Goal: Task Accomplishment & Management: Use online tool/utility

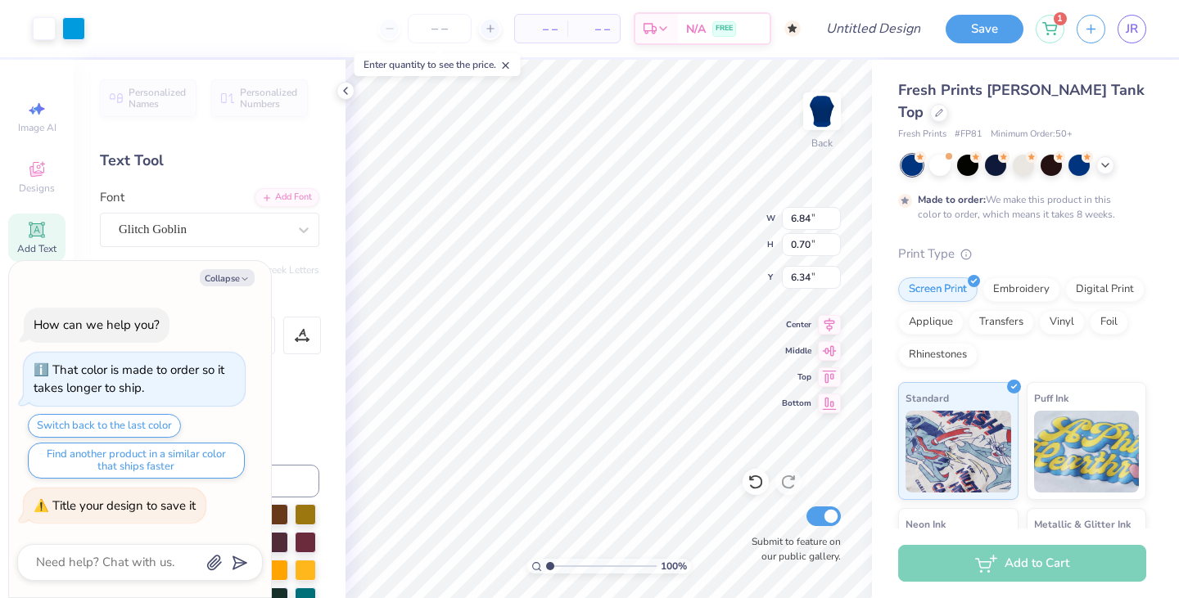
type textarea "x"
type input "6.35"
type textarea "x"
type input "6.47"
click at [553, 32] on span "– –" at bounding box center [541, 28] width 33 height 17
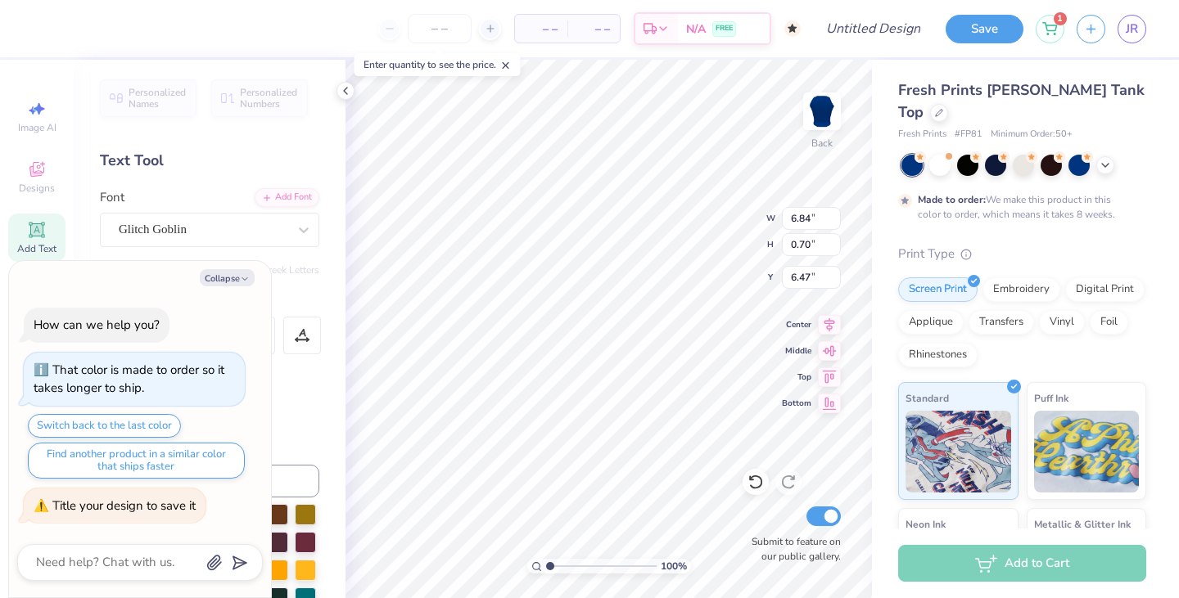
type textarea "x"
type input "6.49"
type textarea "x"
type input "7.18"
type input "0.73"
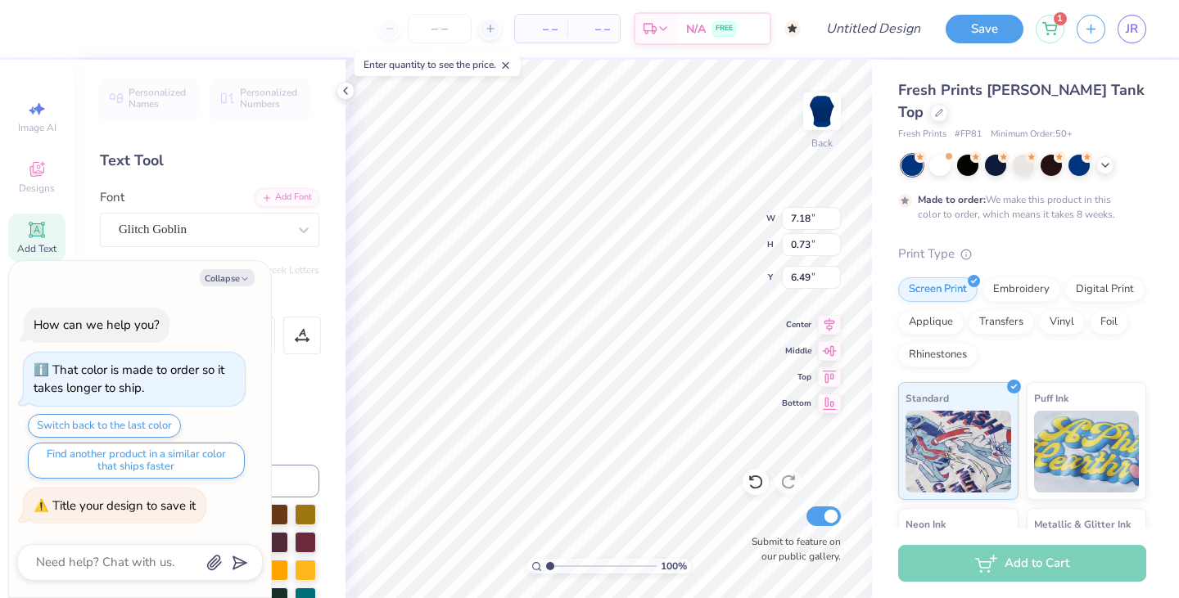
type textarea "x"
type input "6.29"
type textarea "x"
type input "5.84"
click at [539, 23] on span "– –" at bounding box center [541, 28] width 33 height 17
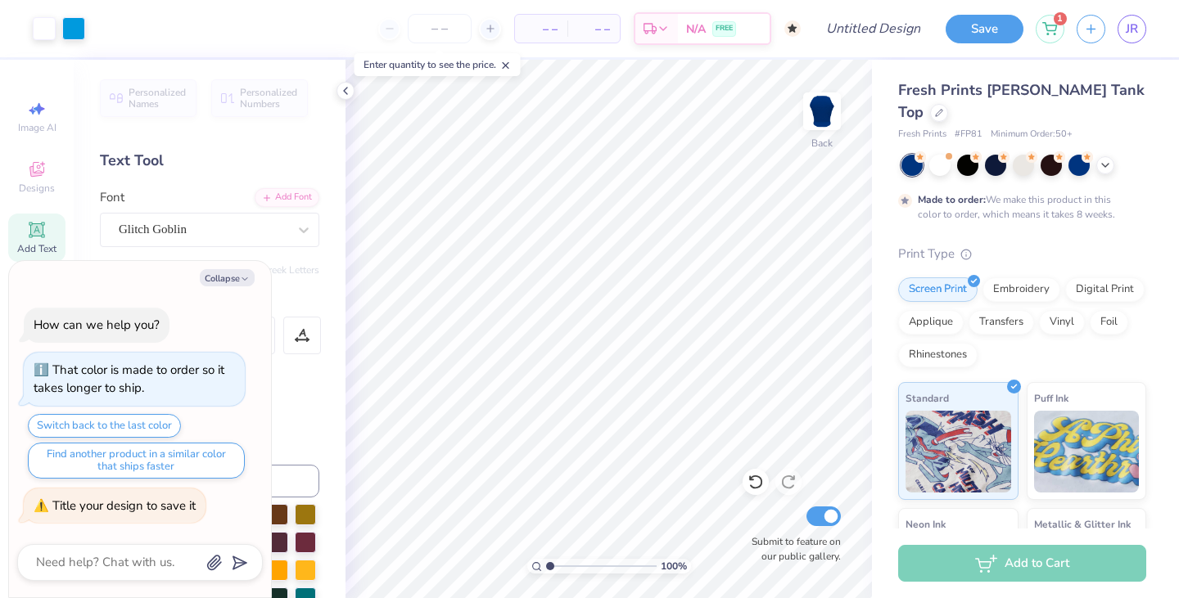
click at [562, 35] on div "– – Per Item" at bounding box center [541, 29] width 52 height 28
click at [552, 34] on span "– –" at bounding box center [541, 28] width 33 height 17
click at [344, 89] on icon at bounding box center [345, 90] width 13 height 13
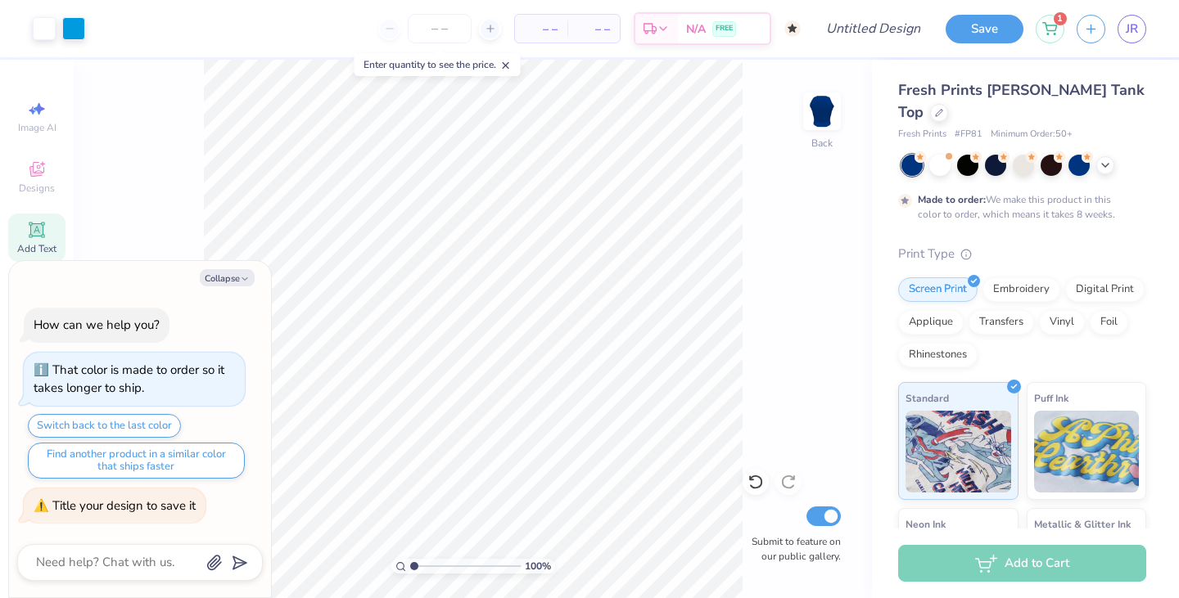
click at [512, 65] on icon at bounding box center [505, 65] width 11 height 11
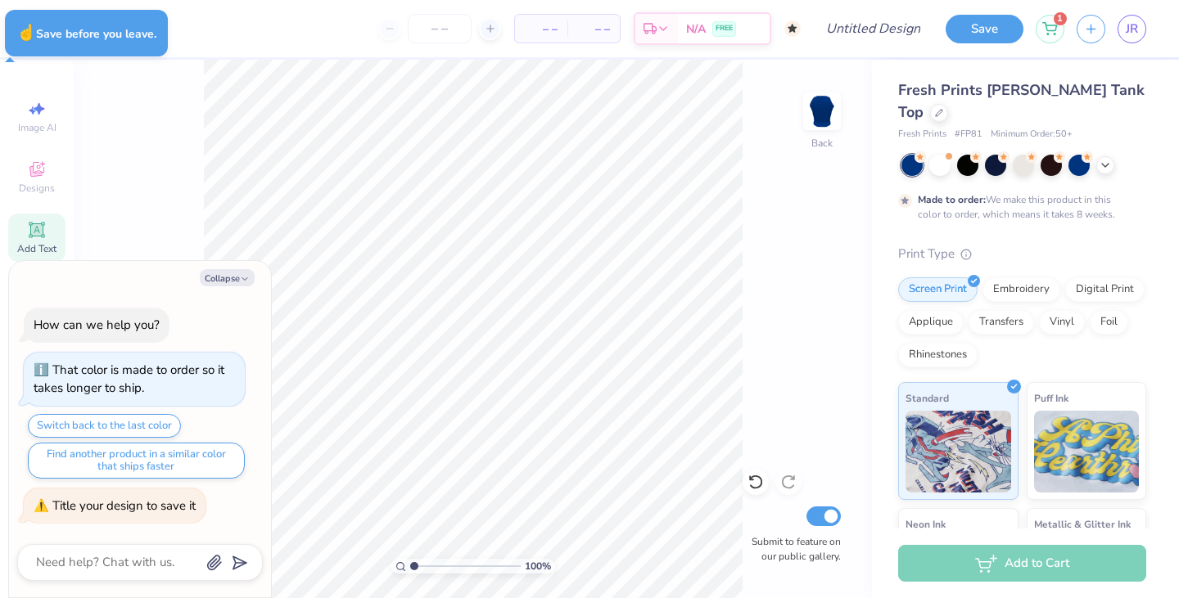
type textarea "x"
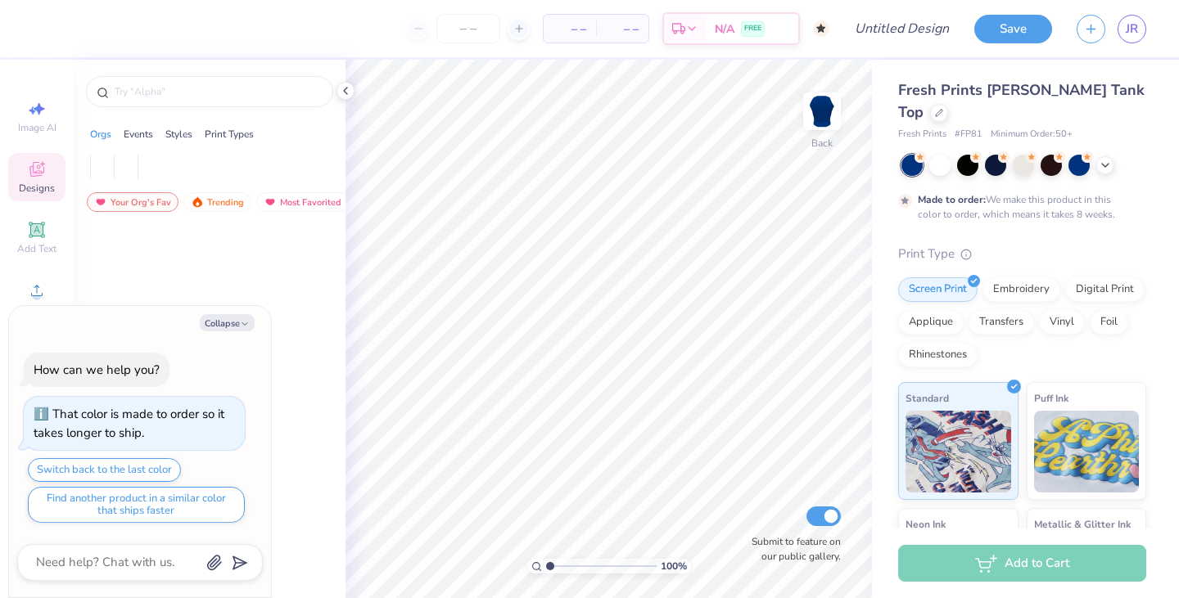
type textarea "x"
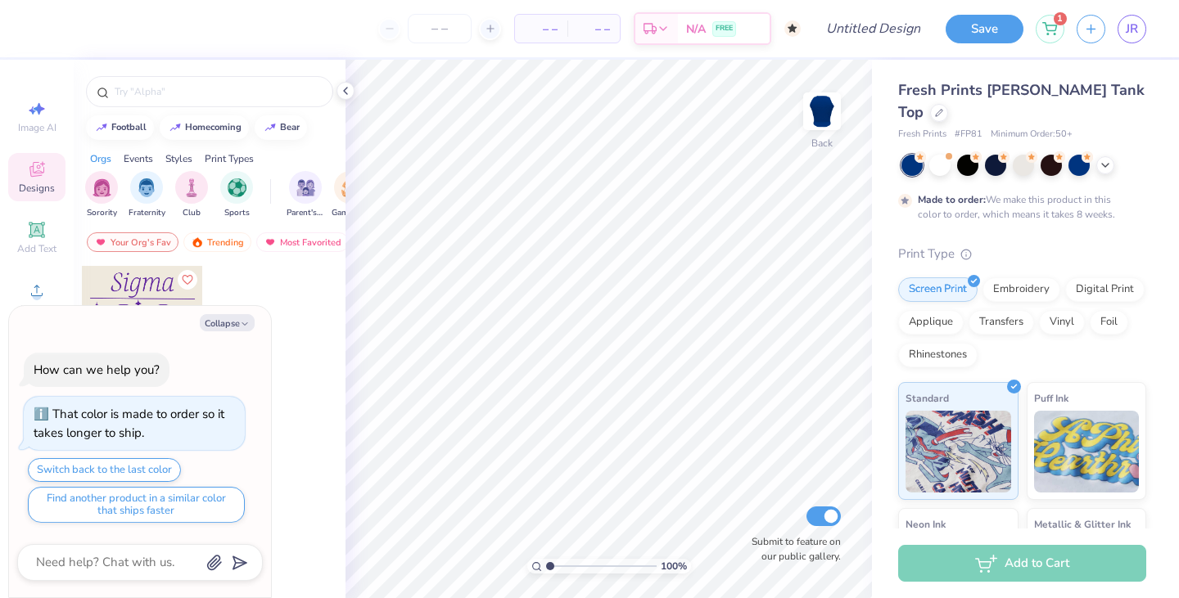
click at [540, 20] on span "– –" at bounding box center [541, 28] width 33 height 17
click at [549, 29] on span "– –" at bounding box center [541, 28] width 33 height 17
click at [463, 24] on input "number" at bounding box center [440, 28] width 64 height 29
type input "50"
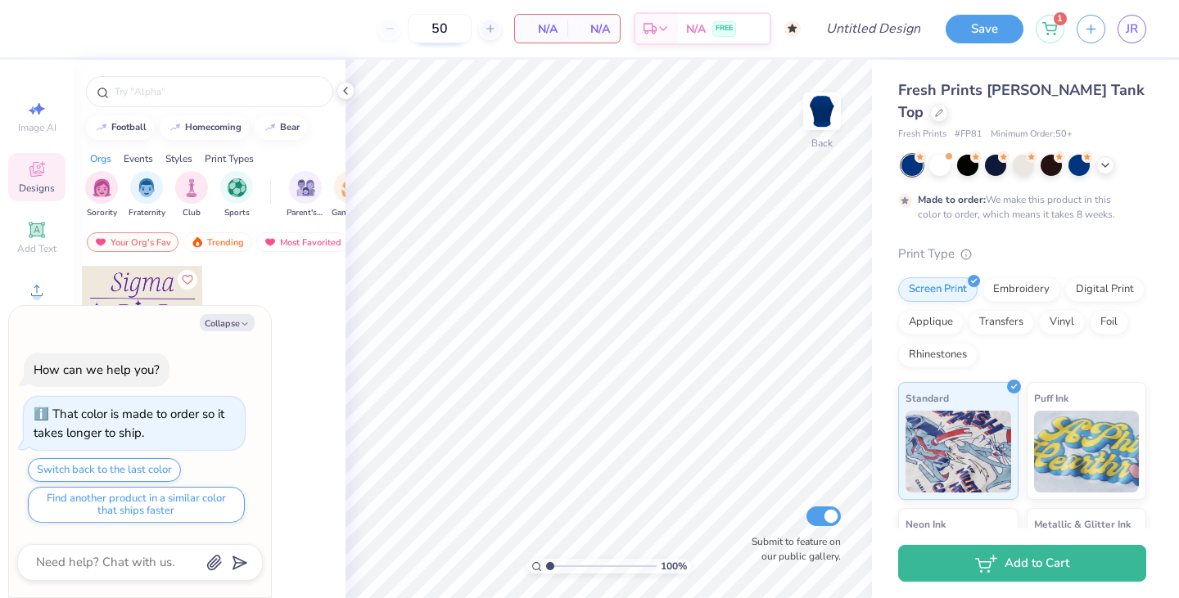
click at [445, 30] on input "50" at bounding box center [440, 28] width 64 height 29
click at [542, 28] on span "N/A" at bounding box center [541, 28] width 33 height 17
click at [201, 330] on div "Collapse" at bounding box center [140, 322] width 246 height 17
click at [208, 327] on button "Collapse" at bounding box center [227, 322] width 55 height 17
type textarea "x"
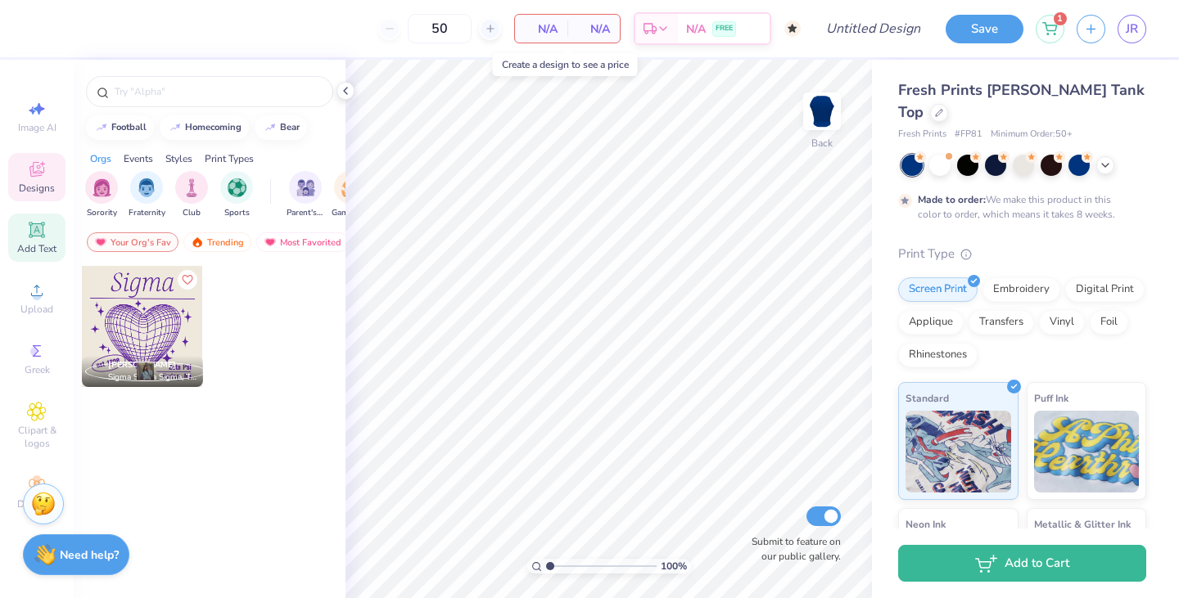
click at [28, 243] on span "Add Text" at bounding box center [36, 248] width 39 height 13
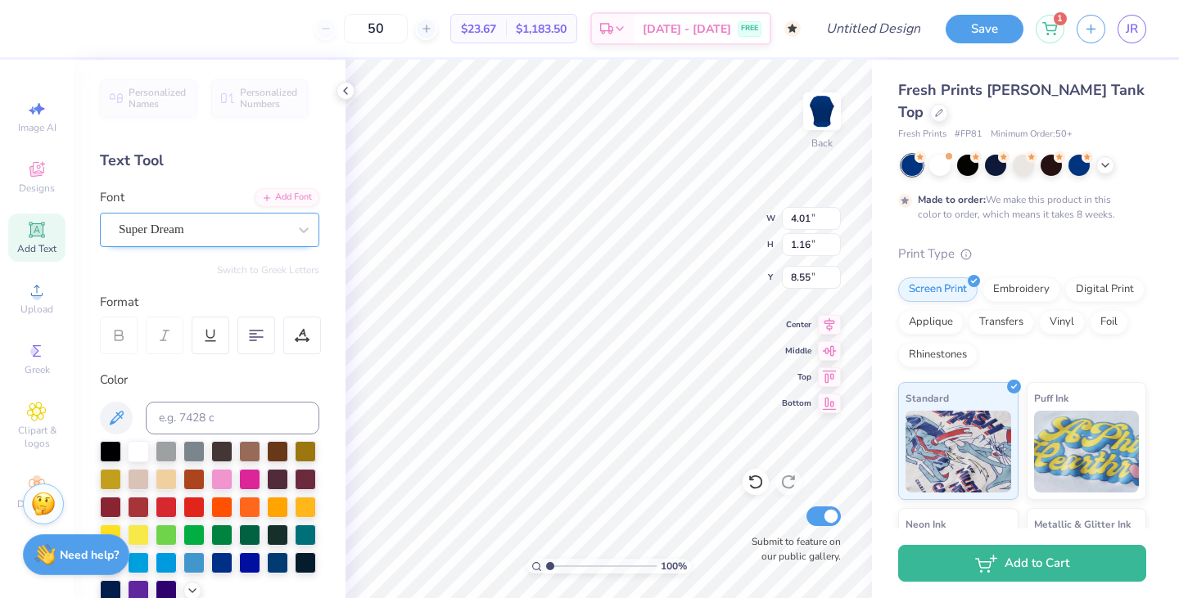
click at [247, 232] on div "Super Dream" at bounding box center [203, 229] width 172 height 25
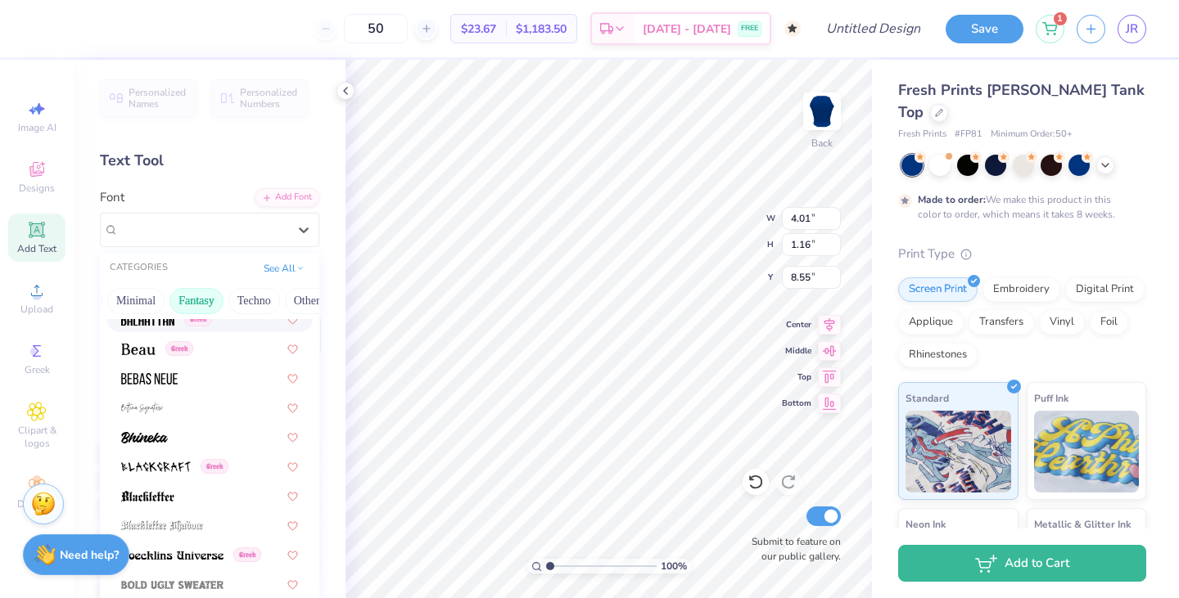
scroll to position [0, 481]
click at [227, 311] on button "Techno" at bounding box center [237, 301] width 52 height 26
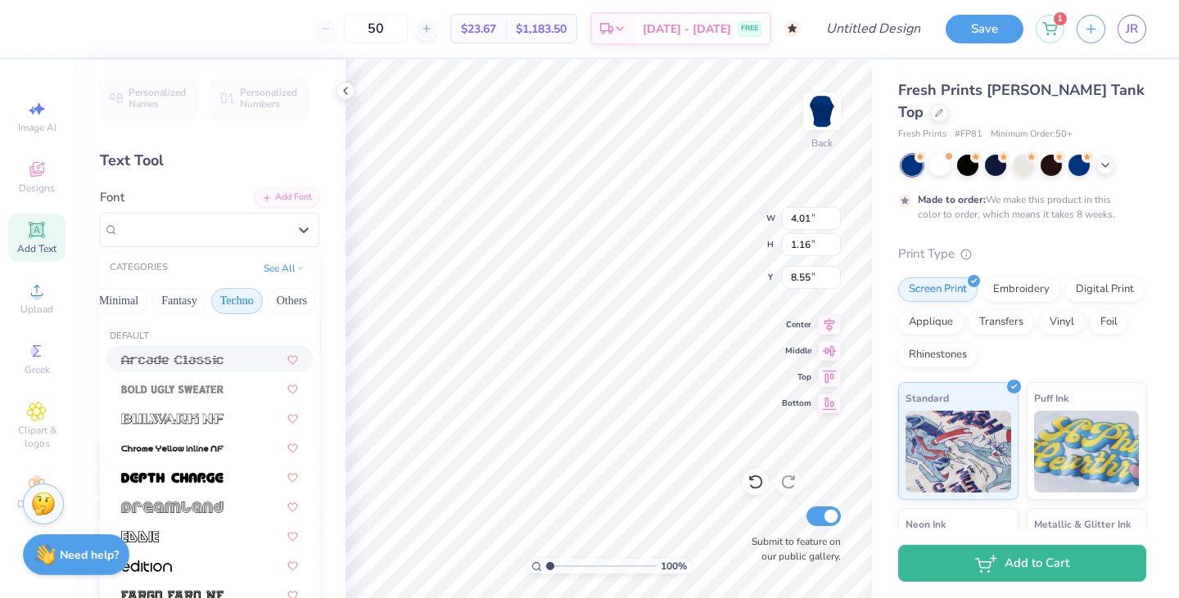
click at [203, 372] on div at bounding box center [209, 358] width 206 height 27
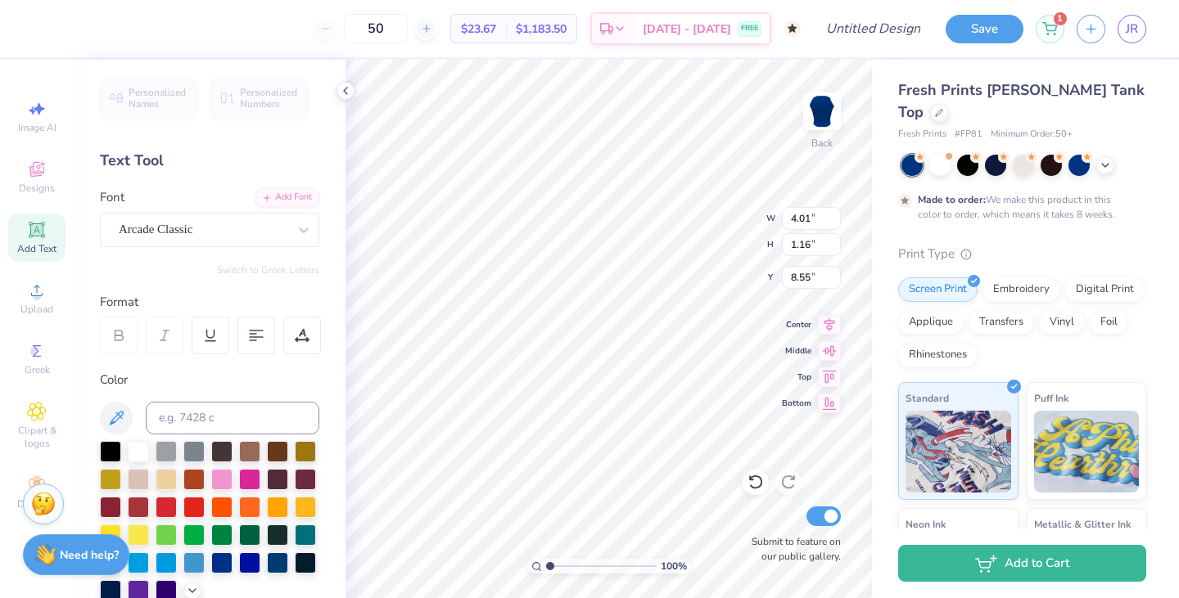
type input "4.79"
type input "1.15"
click at [408, 33] on input "50" at bounding box center [376, 28] width 64 height 29
click at [936, 153] on div at bounding box center [939, 163] width 21 height 21
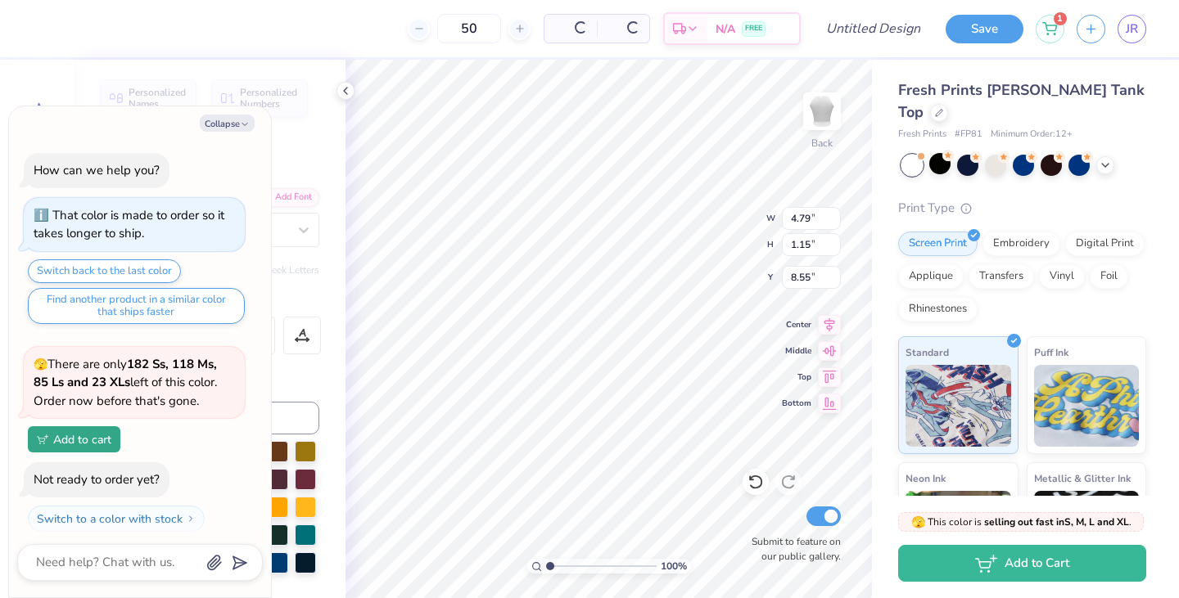
scroll to position [378, 0]
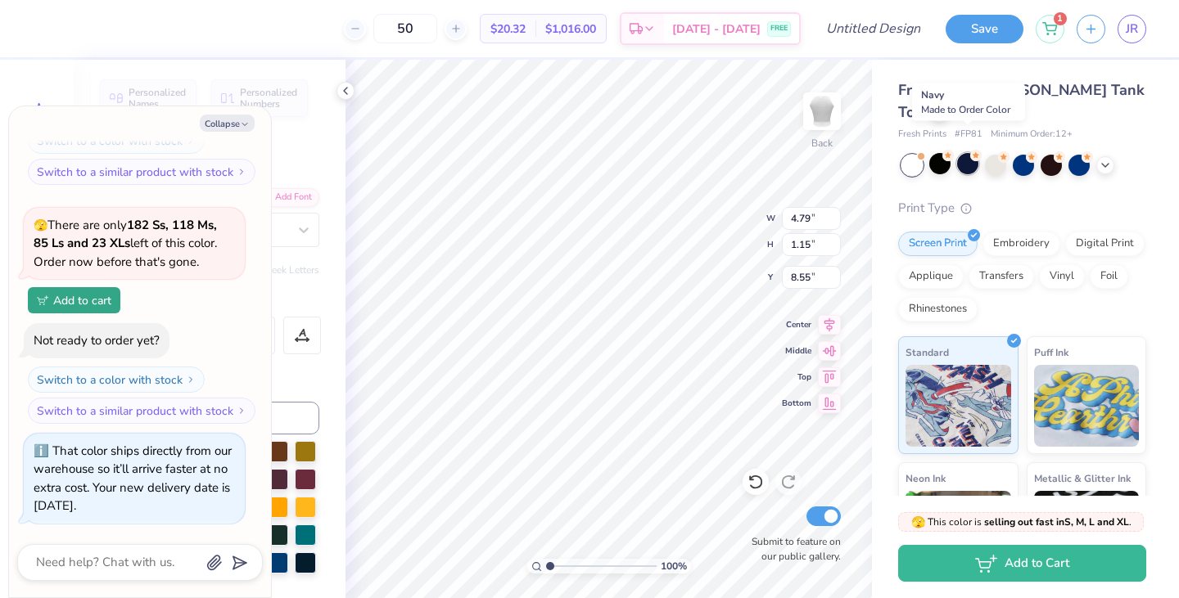
click at [973, 153] on div at bounding box center [967, 163] width 21 height 21
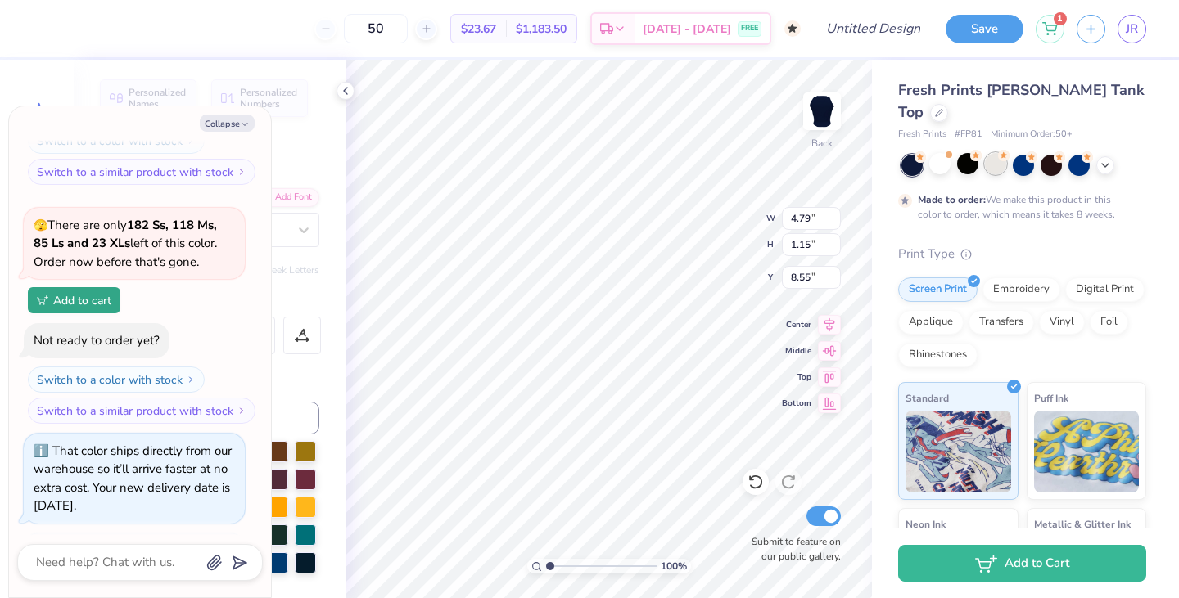
scroll to position [533, 0]
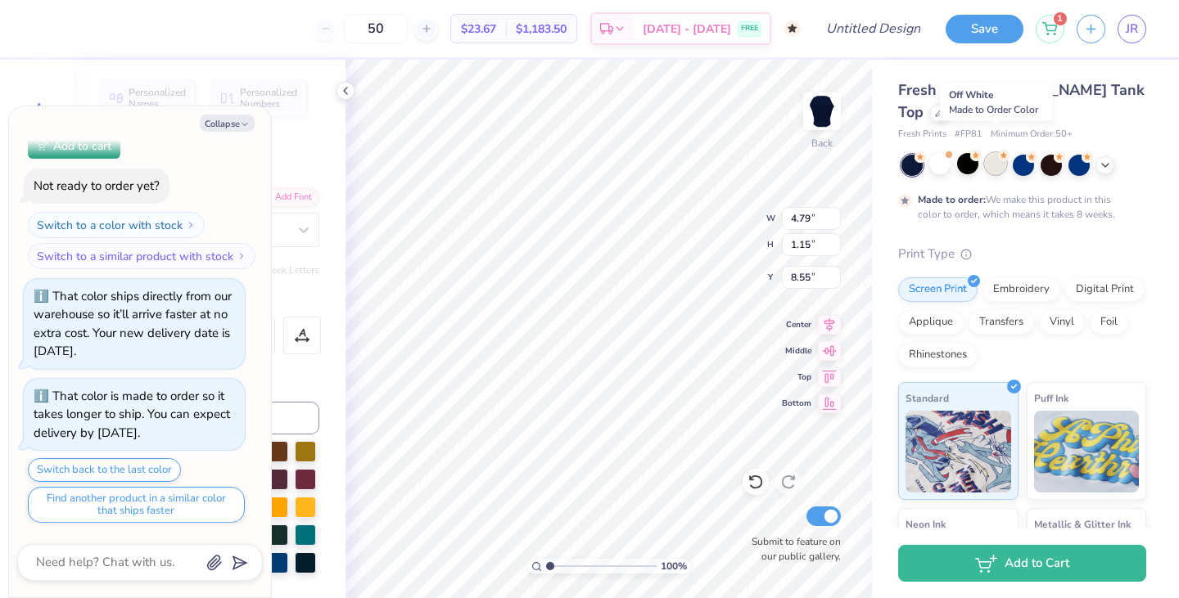
click at [997, 153] on div at bounding box center [995, 163] width 21 height 21
click at [1018, 153] on div at bounding box center [1023, 163] width 21 height 21
click at [1077, 153] on div at bounding box center [1078, 163] width 21 height 21
click at [242, 112] on div "Collapse How can we help you? That color is made to order so it takes longer to…" at bounding box center [140, 351] width 262 height 491
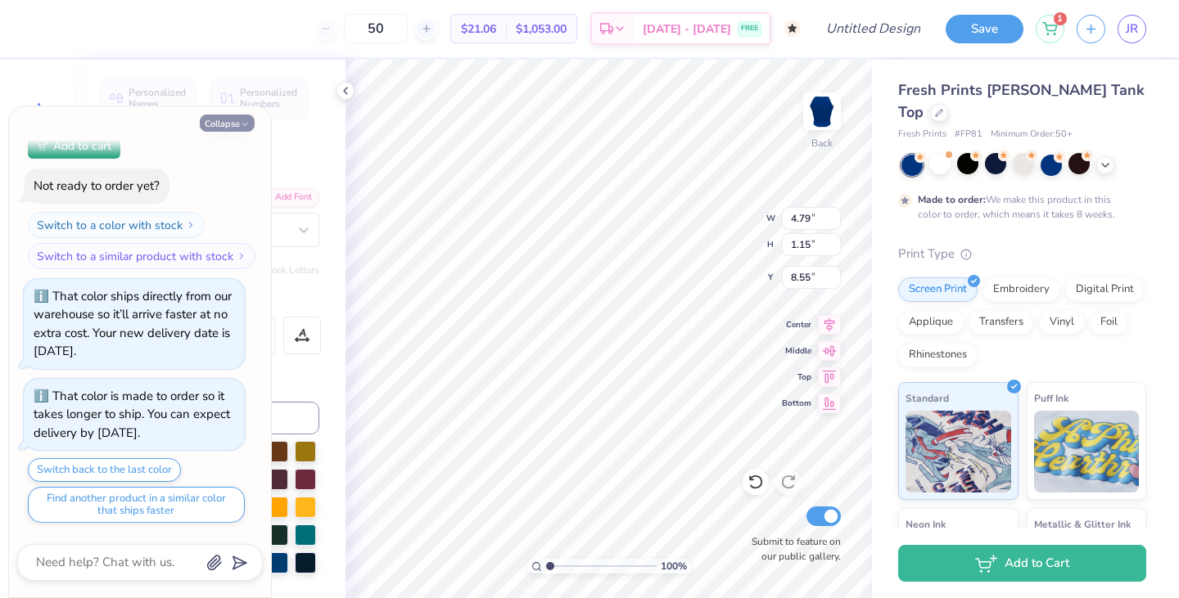
click at [242, 116] on button "Collapse" at bounding box center [227, 123] width 55 height 17
type textarea "x"
